Goal: Feedback & Contribution: Contribute content

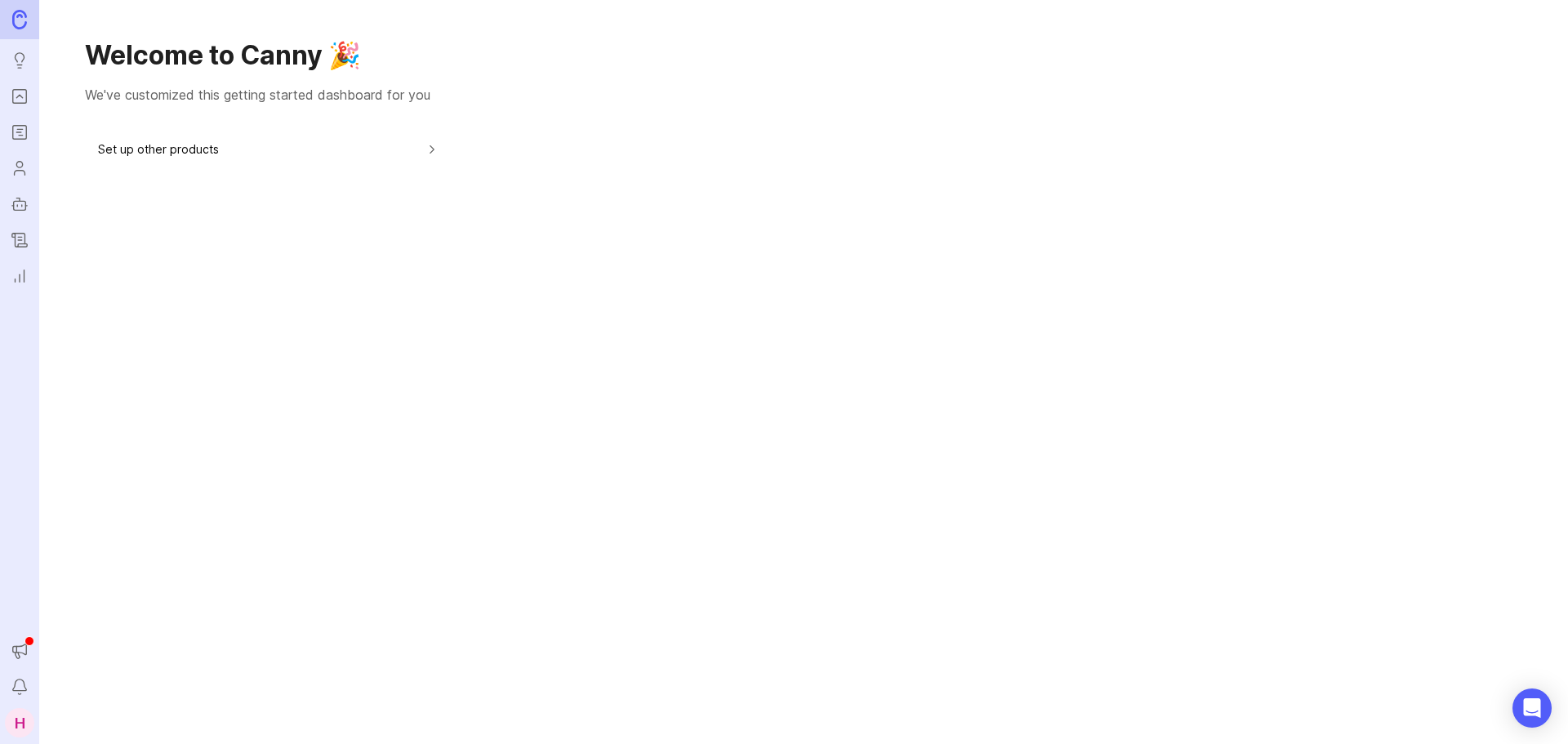
click at [27, 87] on icon "Portal" at bounding box center [19, 96] width 18 height 20
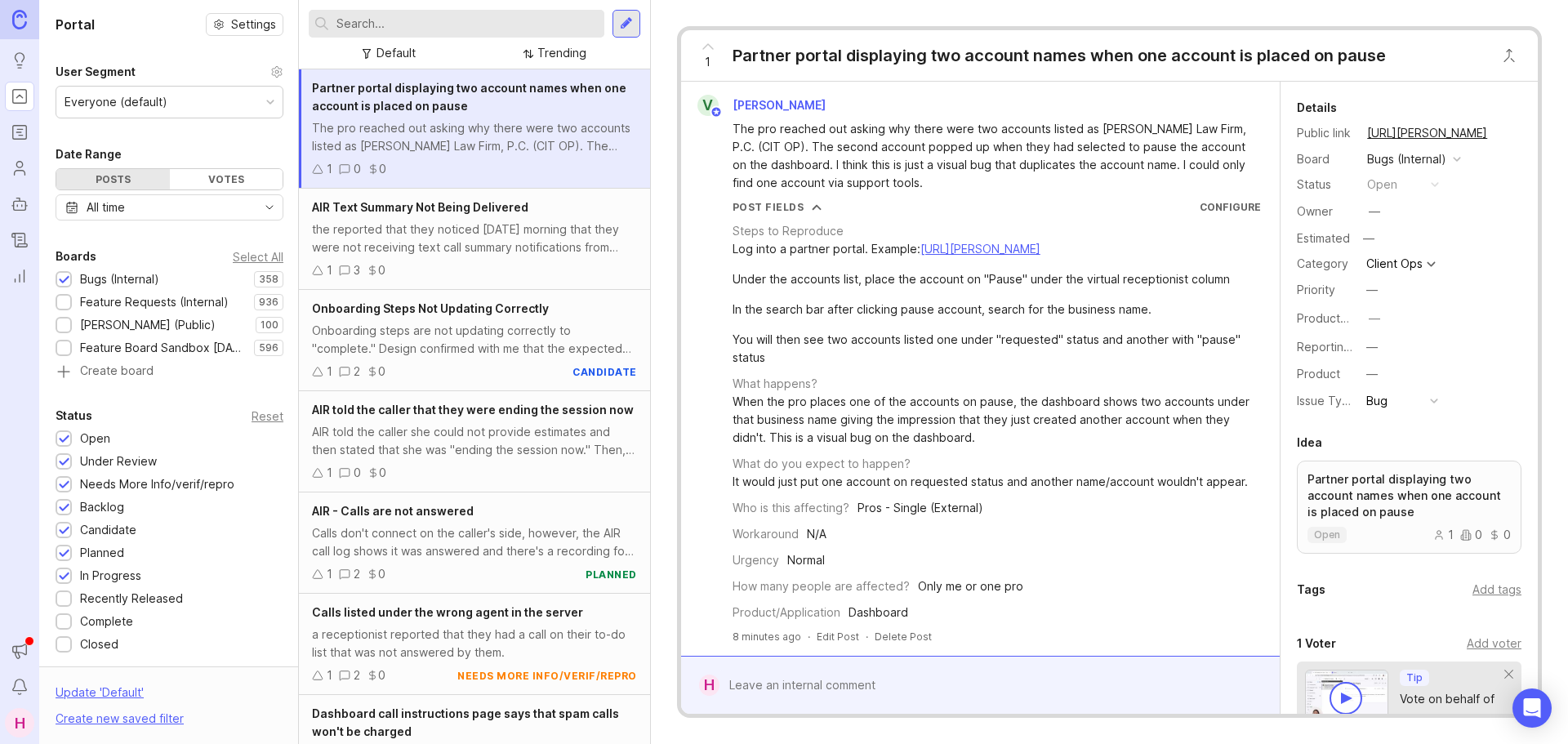
click at [120, 301] on div "Feature Requests (Internal)" at bounding box center [154, 302] width 148 height 18
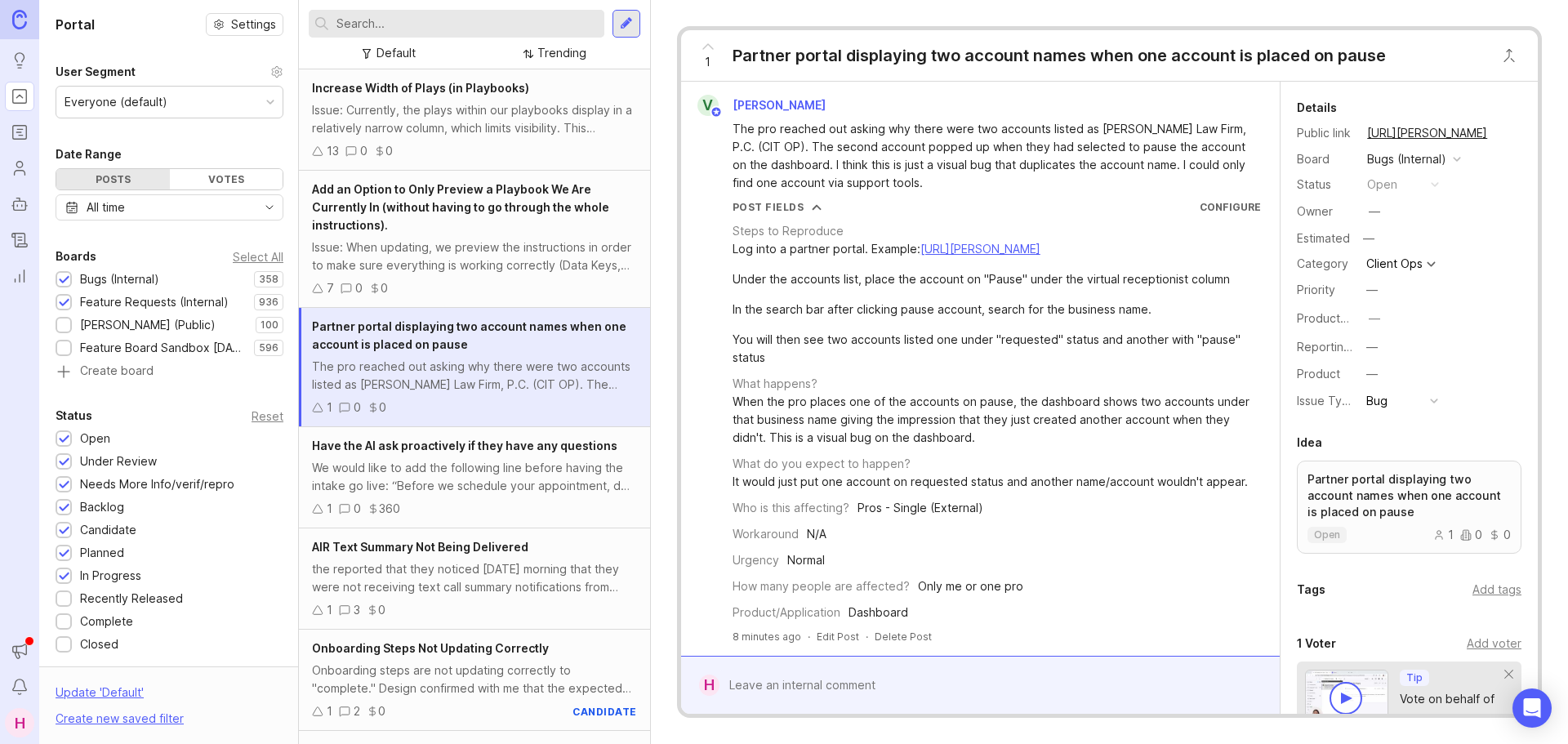
click at [107, 276] on div "Bugs (Internal)" at bounding box center [119, 279] width 79 height 18
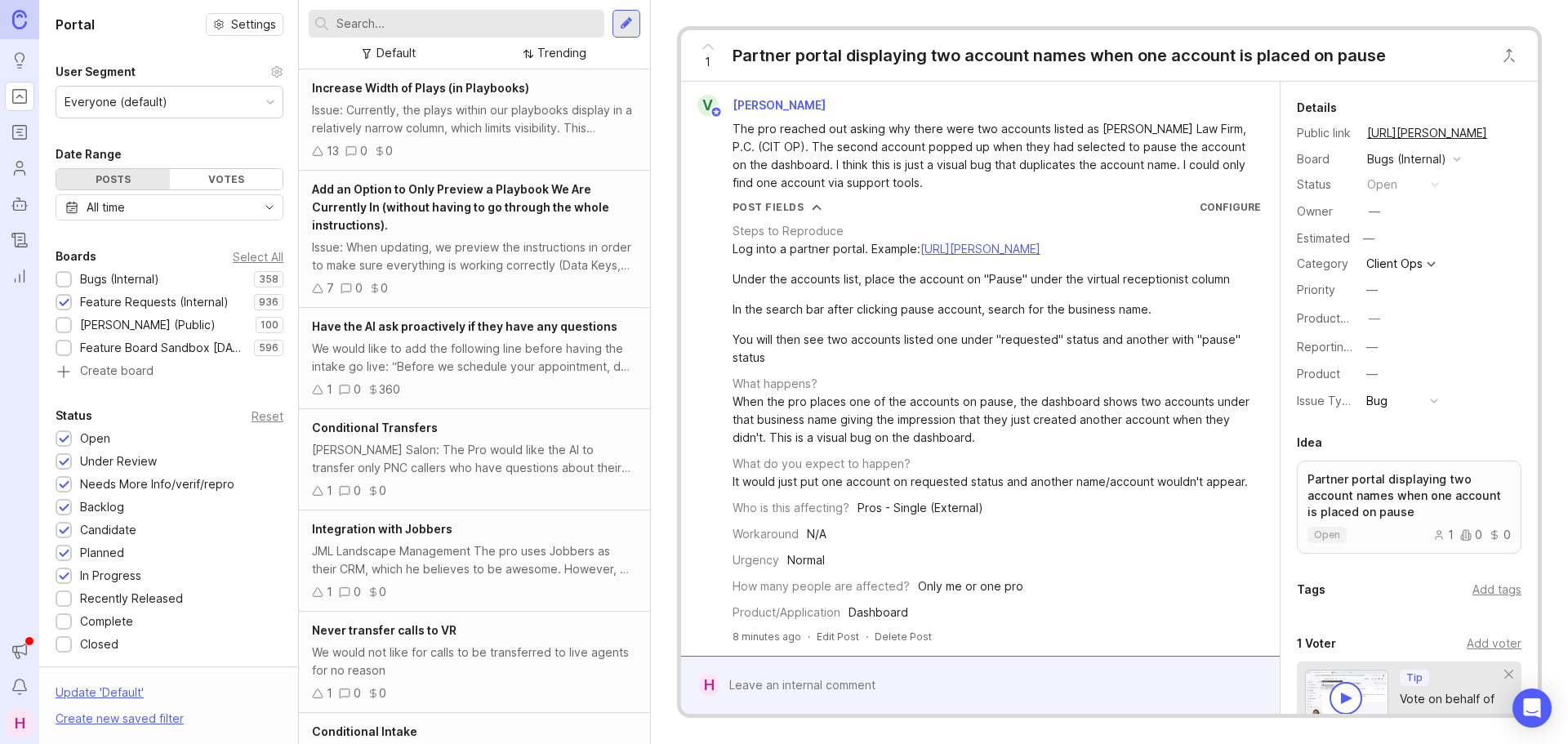
click at [620, 31] on div at bounding box center [626, 23] width 28 height 28
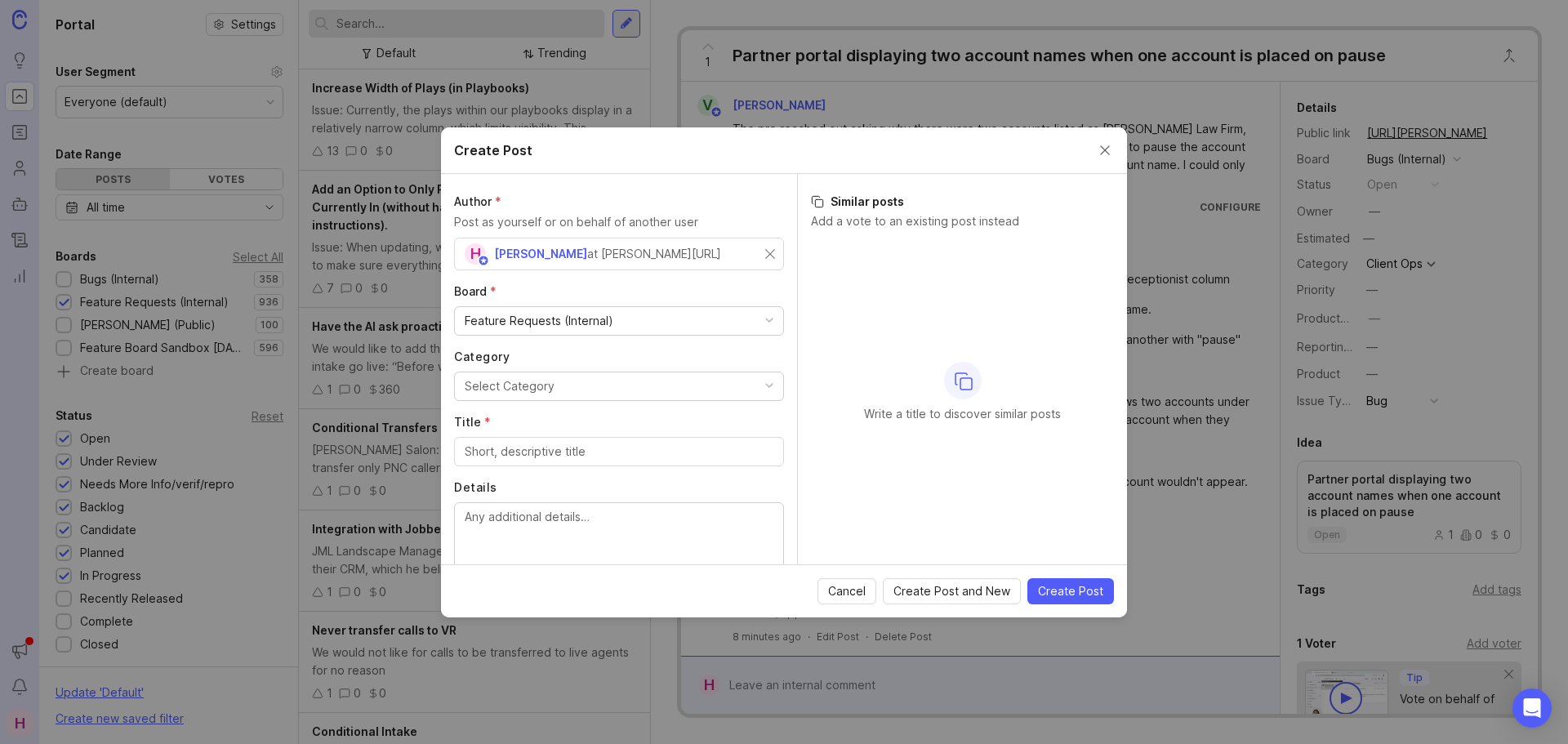
click at [754, 259] on div "H [PERSON_NAME] at [PERSON_NAME][URL]" at bounding box center [618, 254] width 330 height 32
click at [641, 266] on div at bounding box center [618, 254] width 330 height 32
paste input "Raihana"
type input "Raihana"
click at [629, 252] on div "at [PERSON_NAME][URL]" at bounding box center [653, 253] width 134 height 18
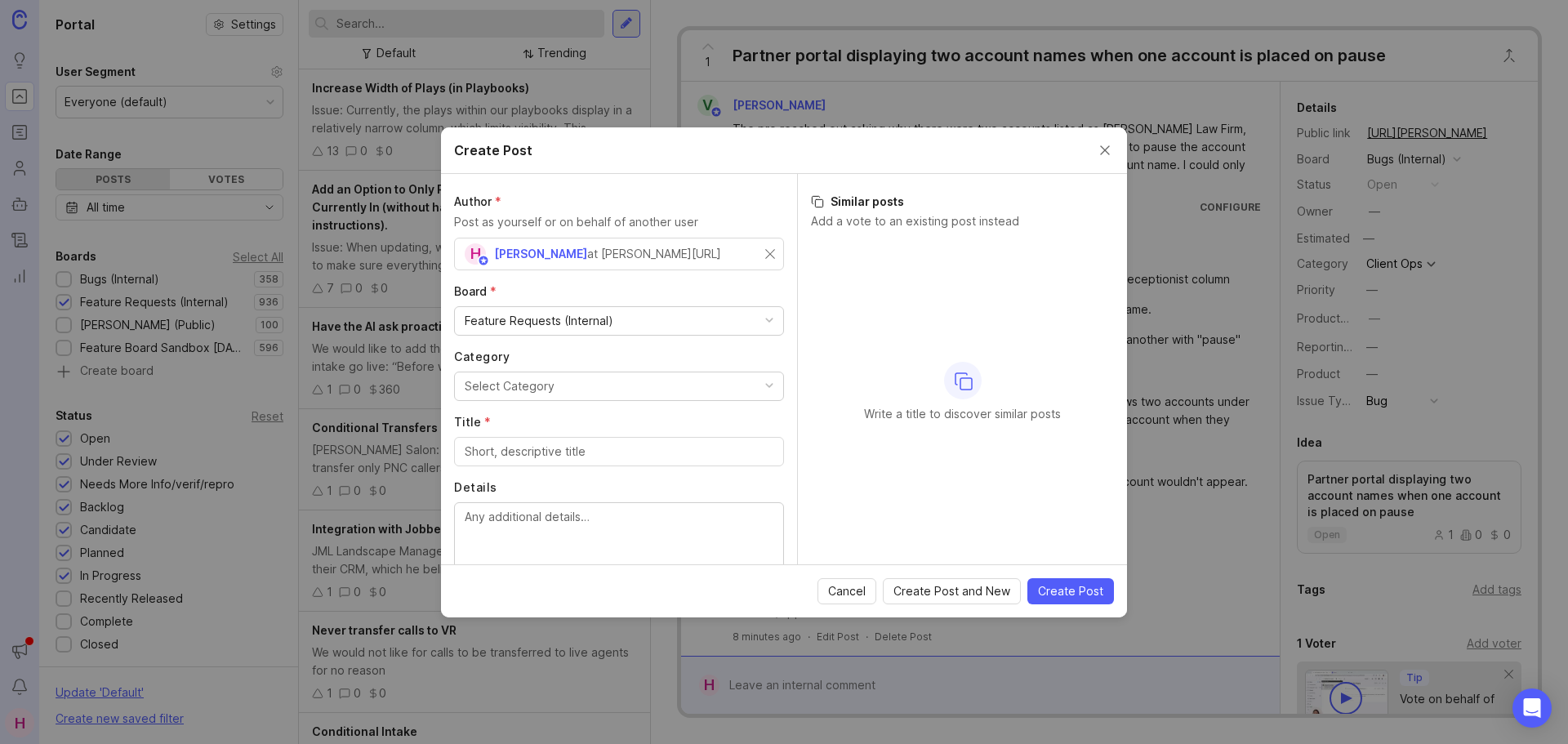
click at [763, 250] on div "H [PERSON_NAME] at [PERSON_NAME][URL]" at bounding box center [618, 254] width 330 height 32
click at [618, 254] on input "text" at bounding box center [619, 253] width 309 height 18
type input "Raihana"
click at [610, 223] on p "Post as yourself or on behalf of another user" at bounding box center [618, 222] width 330 height 18
click at [508, 262] on input "text" at bounding box center [619, 253] width 309 height 18
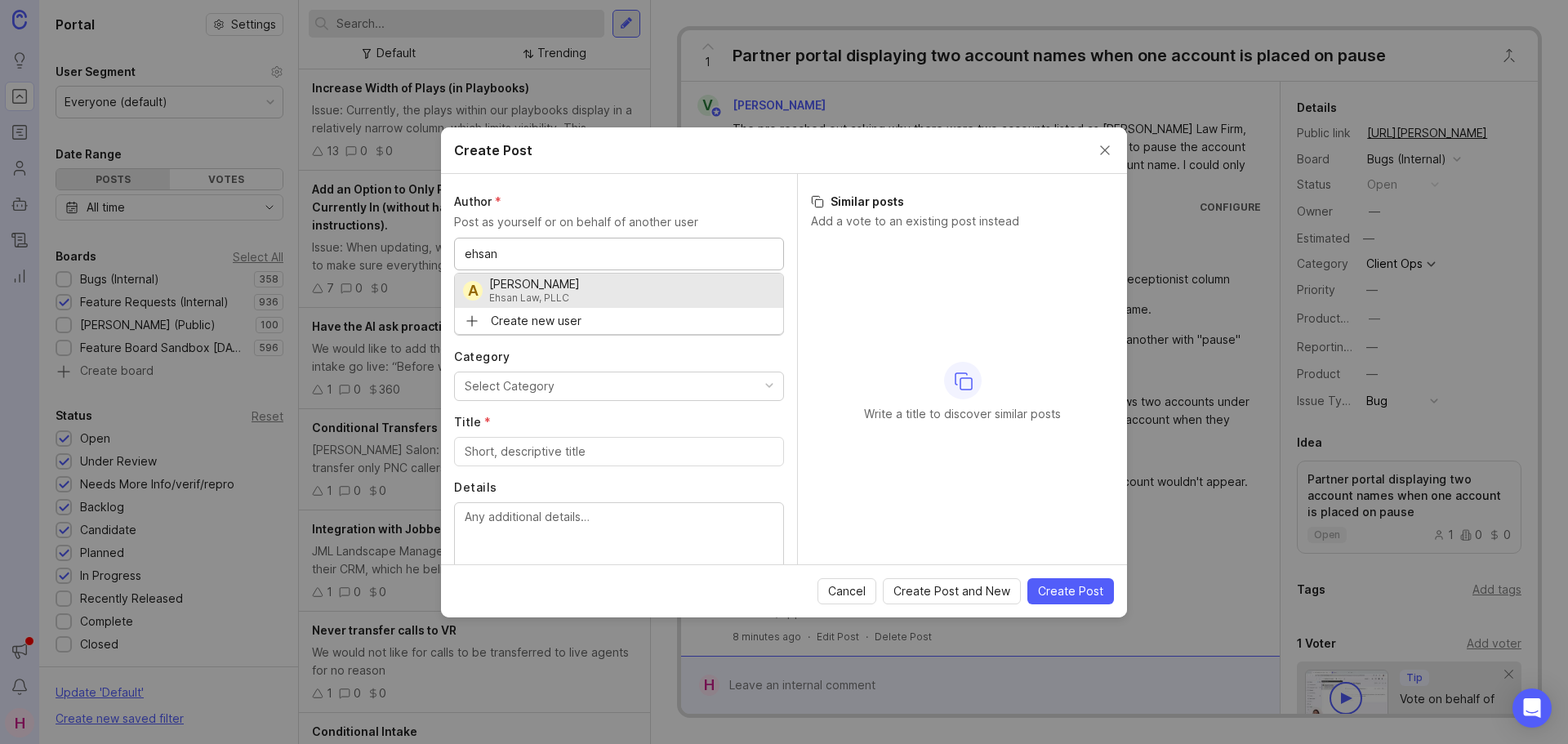
type input "ehsan"
click at [593, 392] on button "Select Category" at bounding box center [618, 386] width 330 height 29
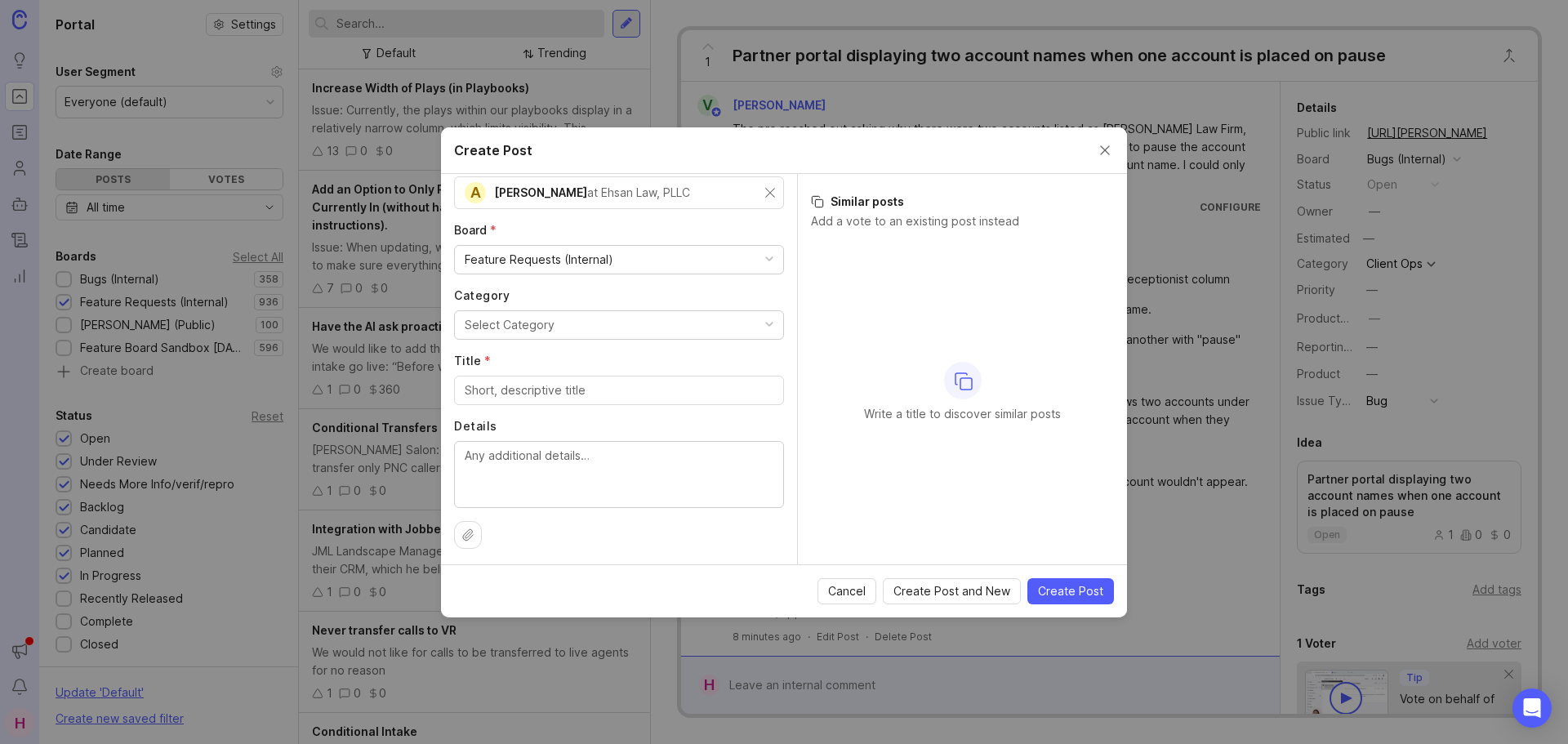
scroll to position [66, 0]
click at [515, 386] on input "Title *" at bounding box center [619, 386] width 309 height 18
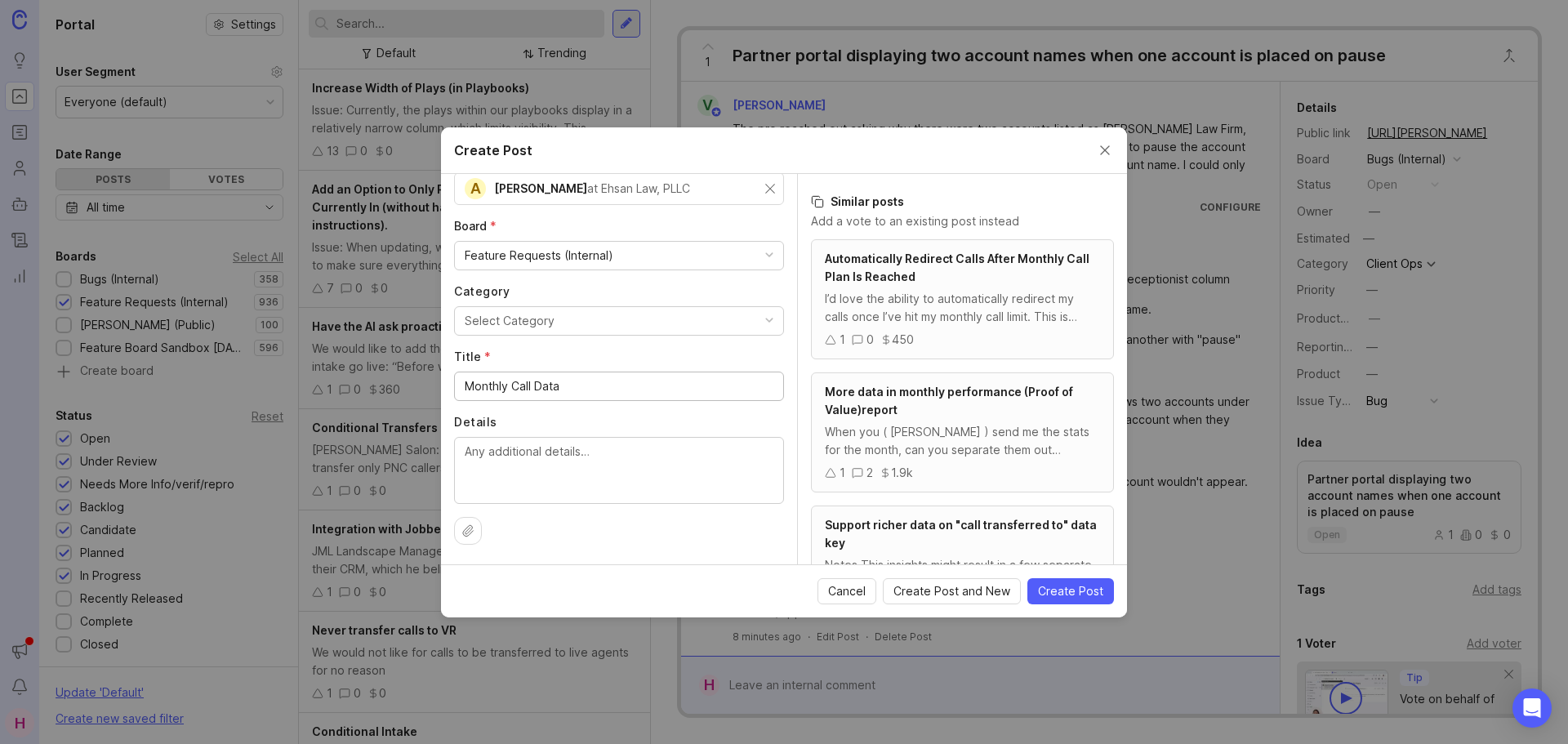
type input "Monthly Call Data"
click at [520, 481] on textarea "Details" at bounding box center [619, 469] width 309 height 54
paste textarea "Total number of calls coming in each month Total number of calls answered by [P…"
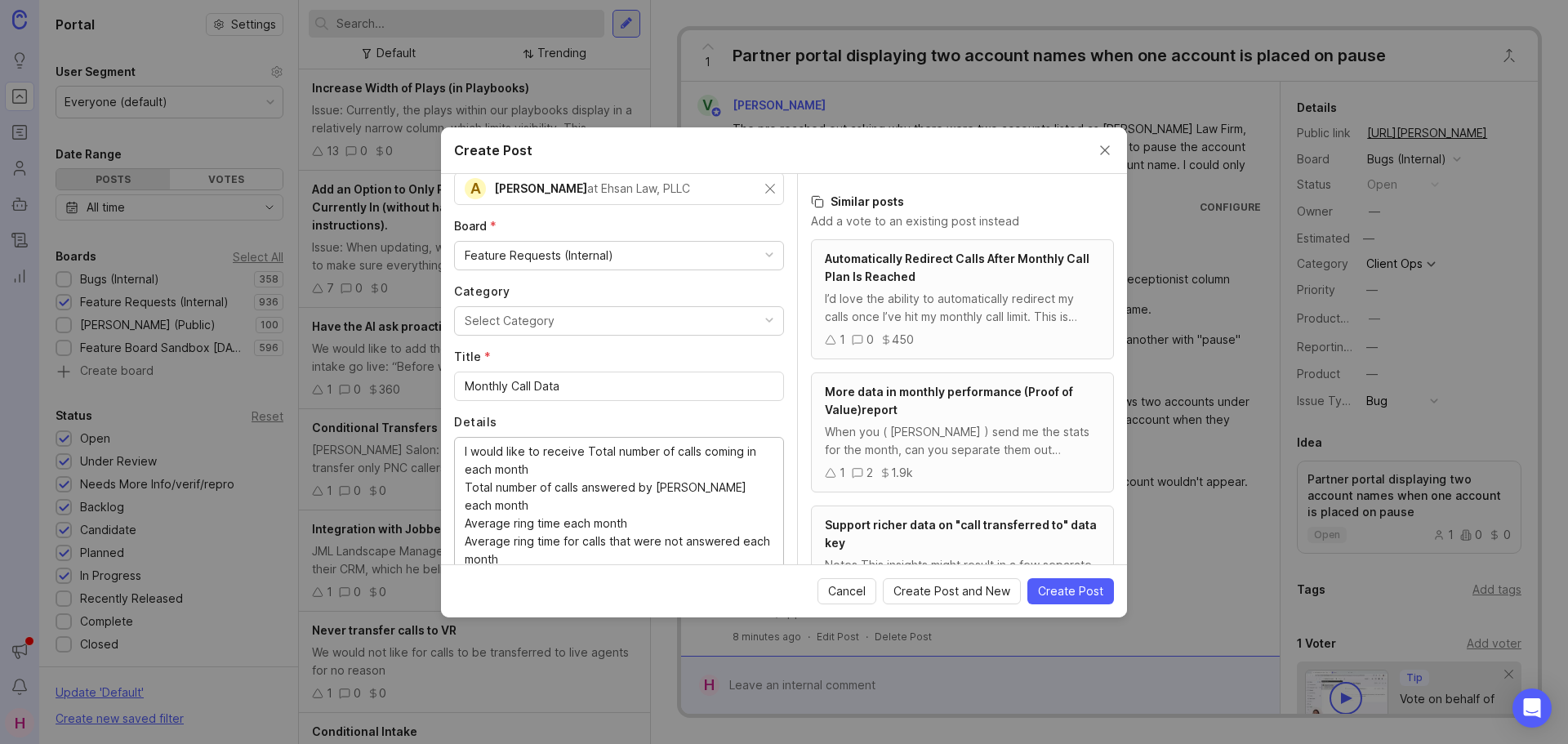
scroll to position [67, 0]
click at [581, 450] on textarea "I would like to receive Total number of calls coming in each month Total number…" at bounding box center [619, 503] width 309 height 125
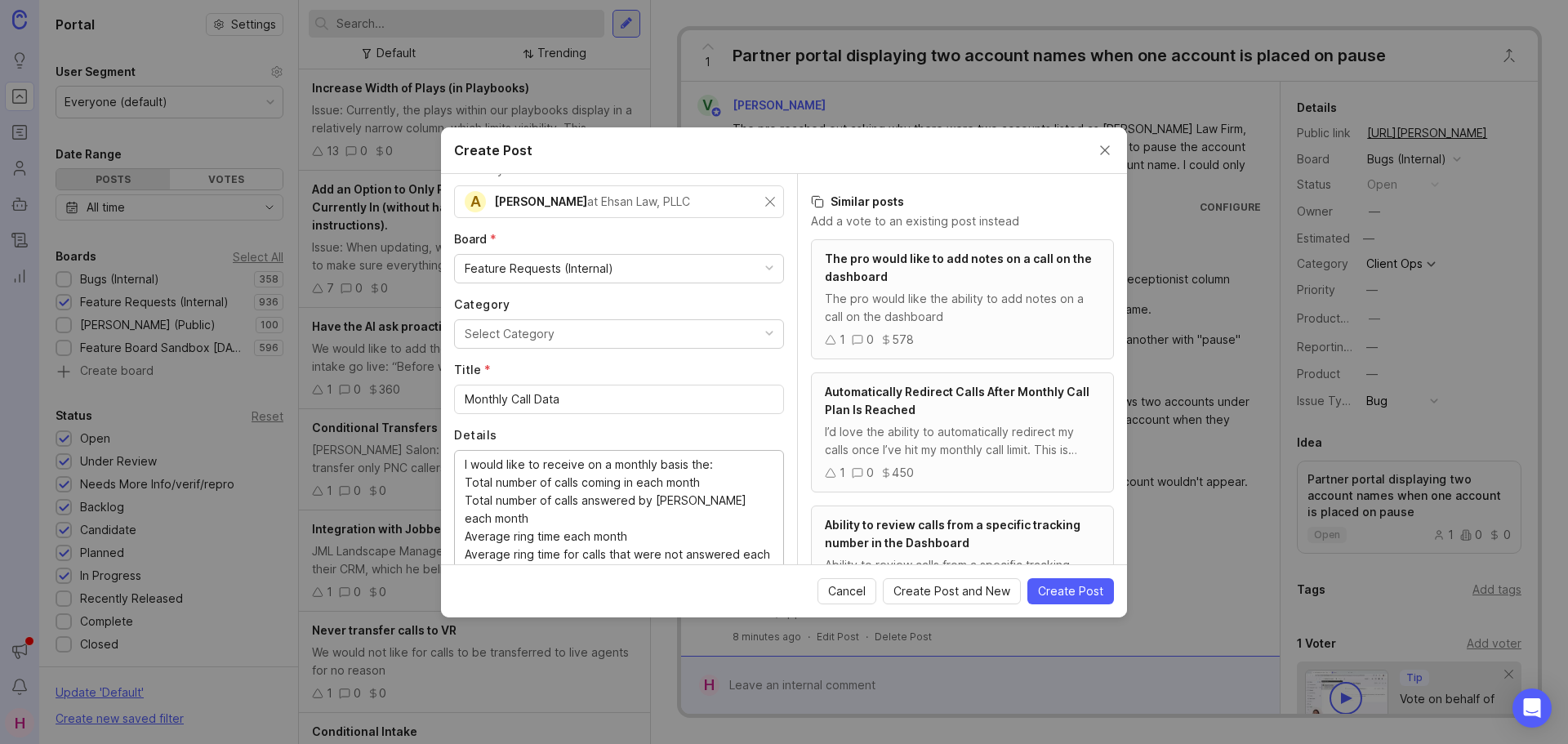
scroll to position [137, 0]
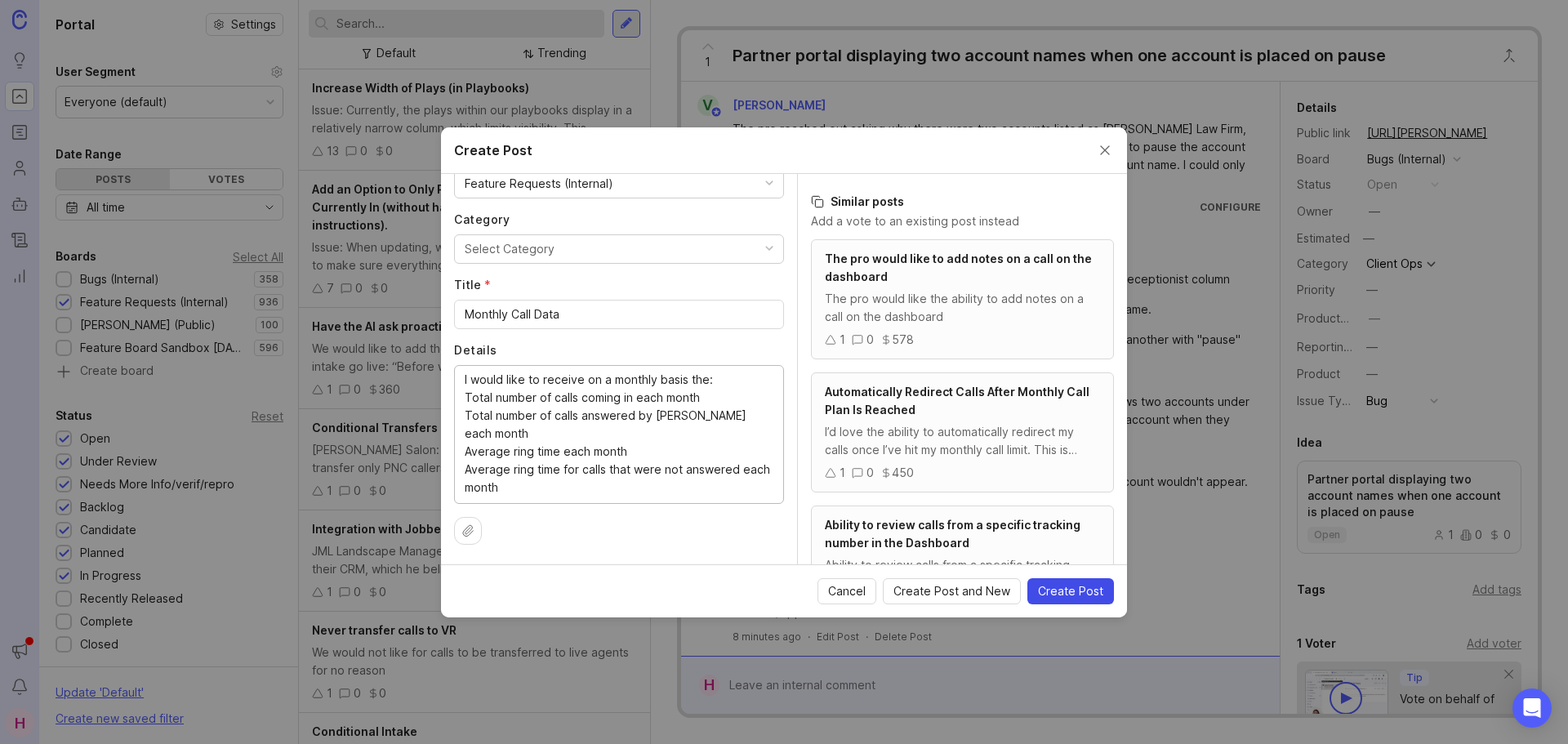
type textarea "I would like to receive on a monthly basis the: Total number of calls coming in…"
click at [1089, 593] on span "Create Post" at bounding box center [1070, 590] width 66 height 16
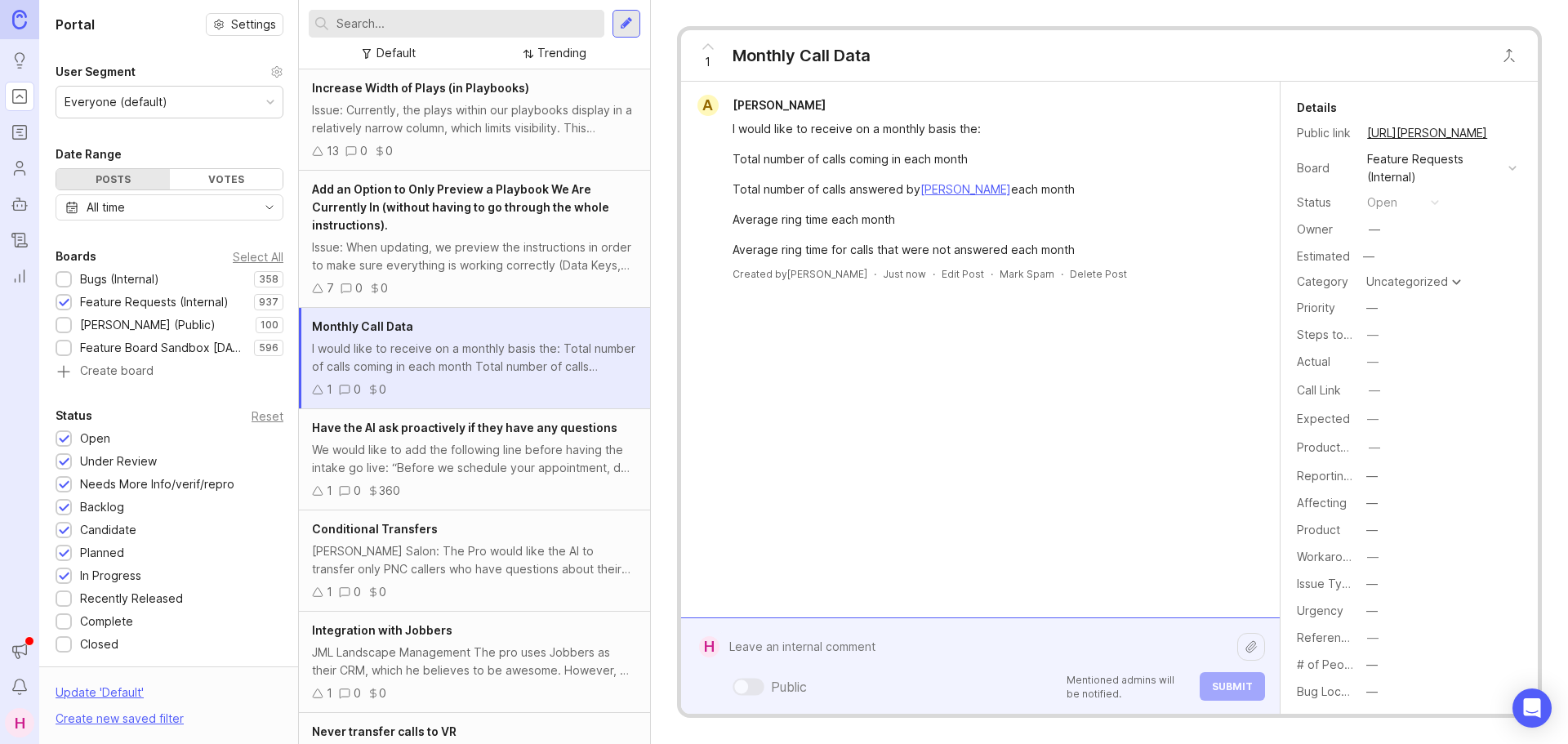
click at [886, 681] on div "Public Mentioned admins will be notified. Submit" at bounding box center [991, 666] width 545 height 69
paste textarea "[URL][PERSON_NAME][DOMAIN_NAME]"
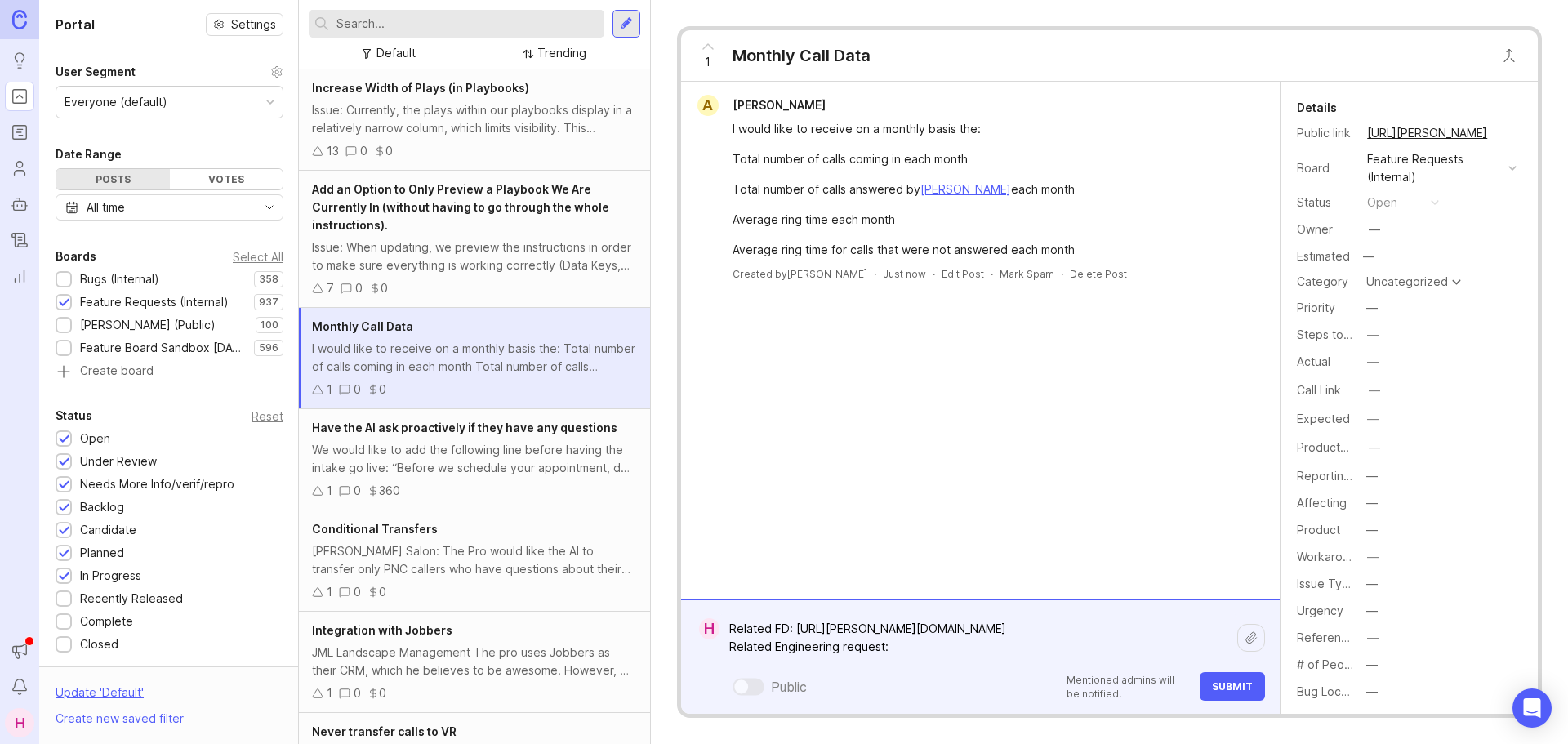
paste textarea "[URL][DOMAIN_NAME]"
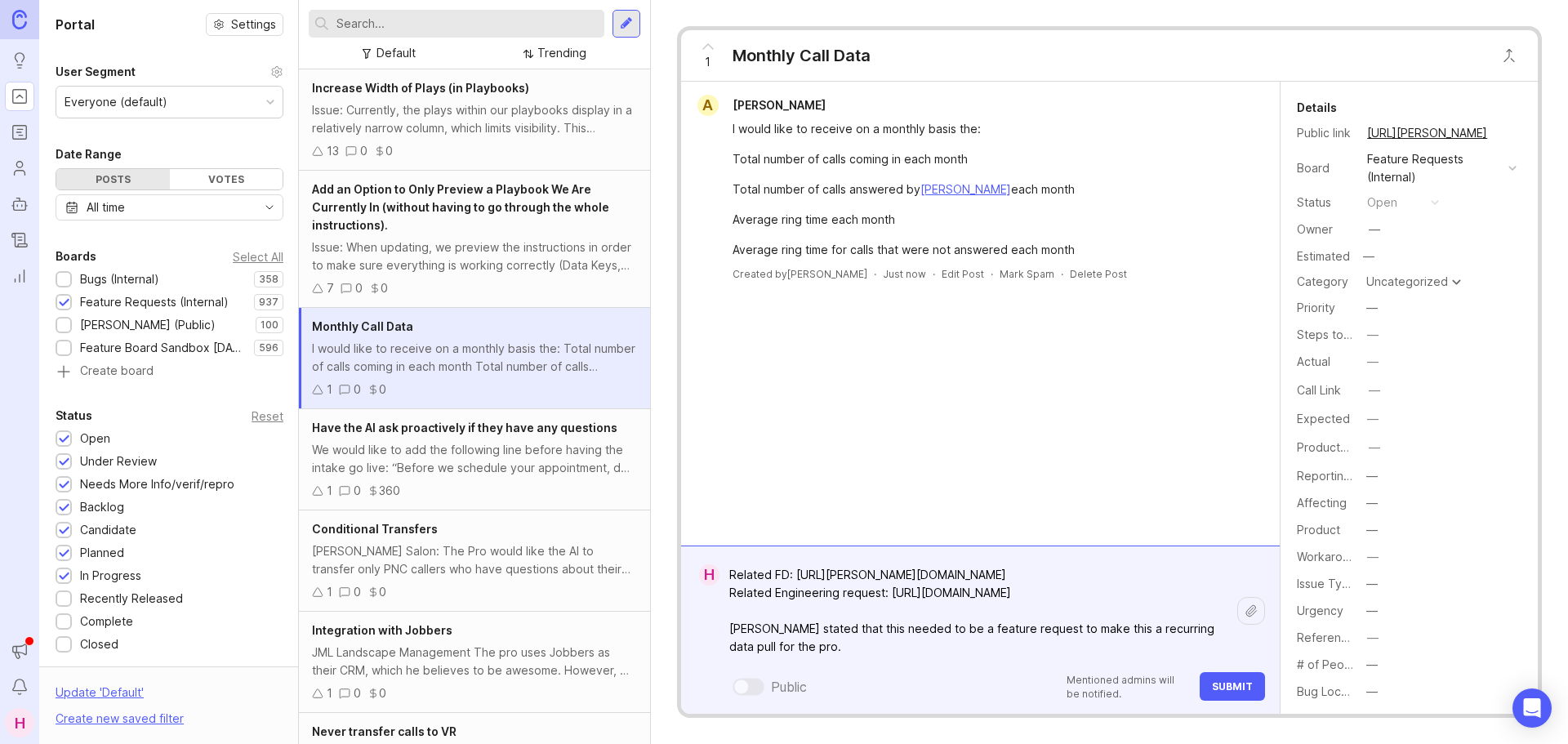
drag, startPoint x: 768, startPoint y: 649, endPoint x: 723, endPoint y: 613, distance: 57.6
click at [723, 613] on textarea "Related FD: [URL][PERSON_NAME][DOMAIN_NAME] Related Engineering request: [URL][…" at bounding box center [978, 611] width 518 height 103
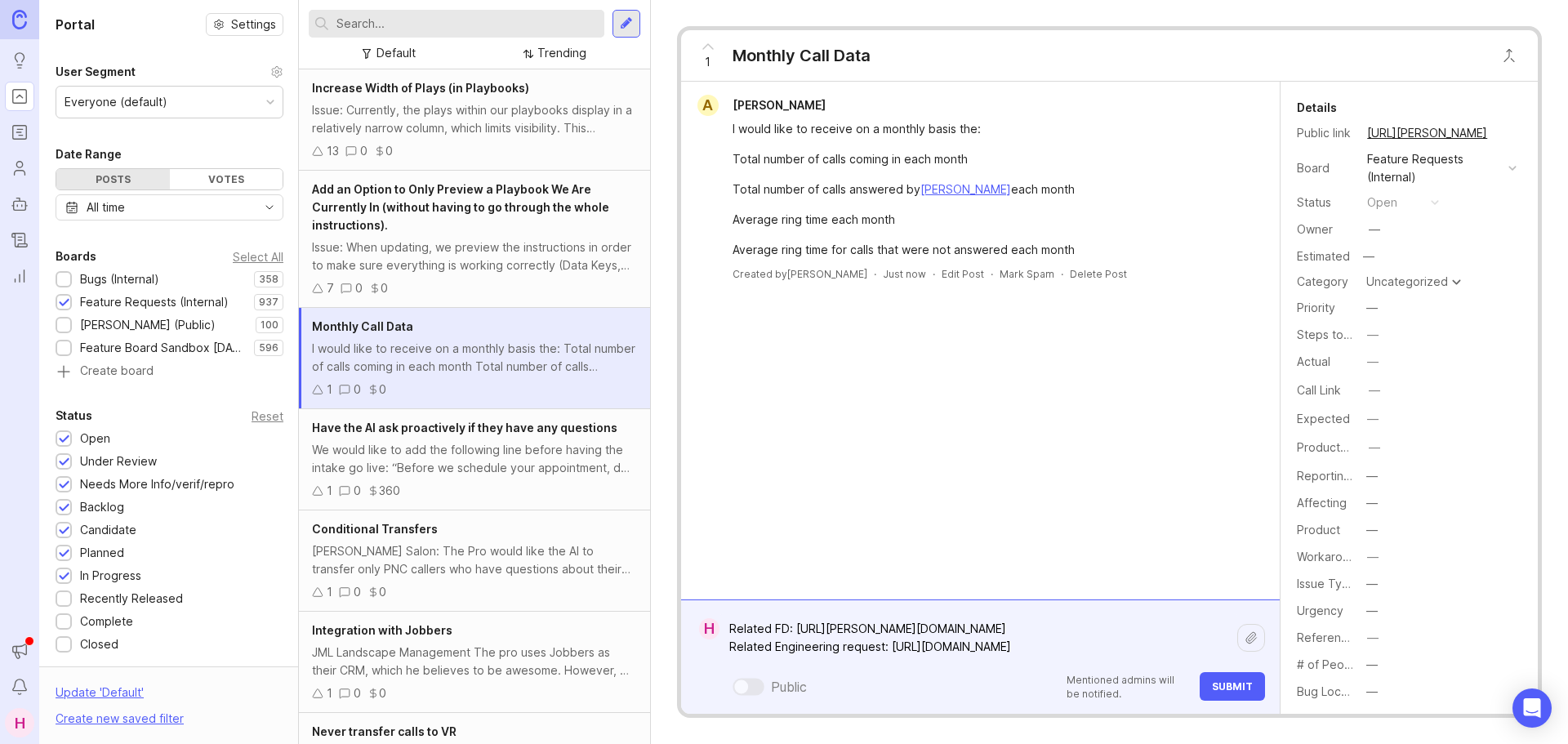
type textarea "Related FD: [URL][PERSON_NAME][DOMAIN_NAME] Related Engineering request: [URL][…"
click at [1246, 689] on span "Submit" at bounding box center [1232, 686] width 41 height 12
